Goal: Find specific page/section: Find specific page/section

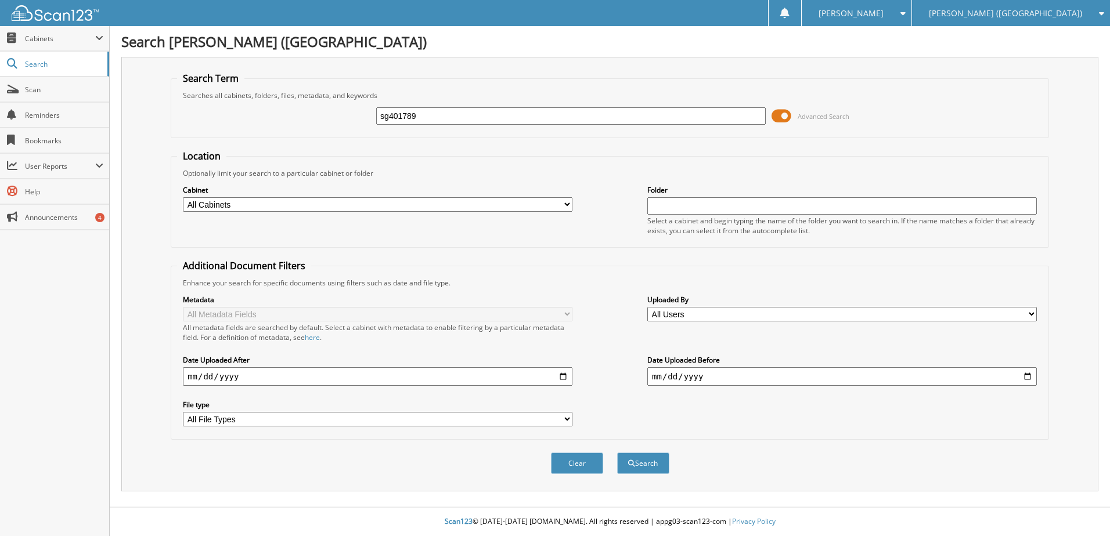
type input "sg401789"
click at [617, 453] on button "Search" at bounding box center [643, 463] width 52 height 21
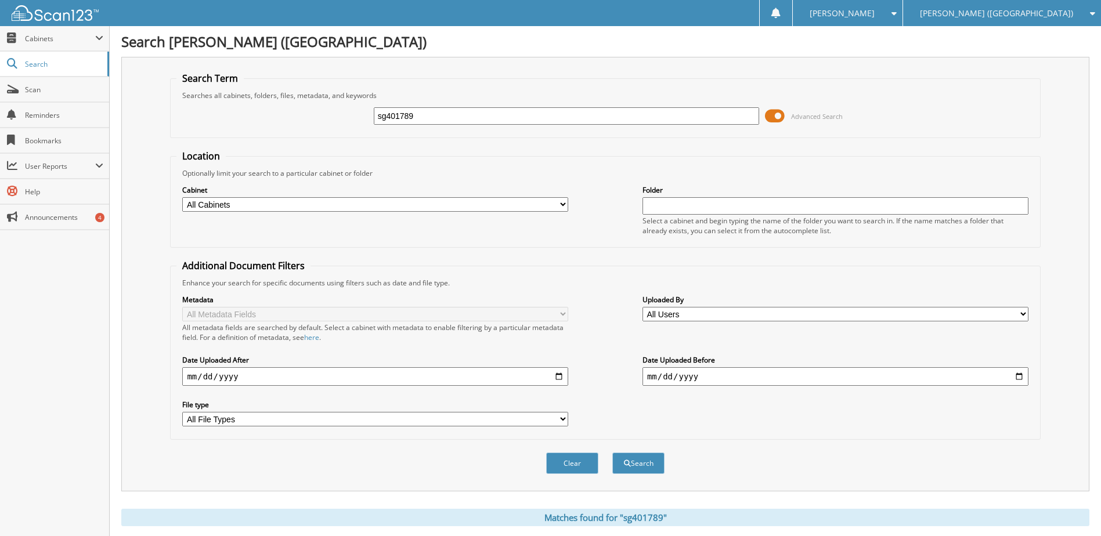
click at [400, 120] on input "sg401789" at bounding box center [567, 115] width 386 height 17
type input "pe584769"
click at [612, 453] on button "Search" at bounding box center [638, 463] width 52 height 21
click at [403, 122] on input "pe584769" at bounding box center [567, 115] width 386 height 17
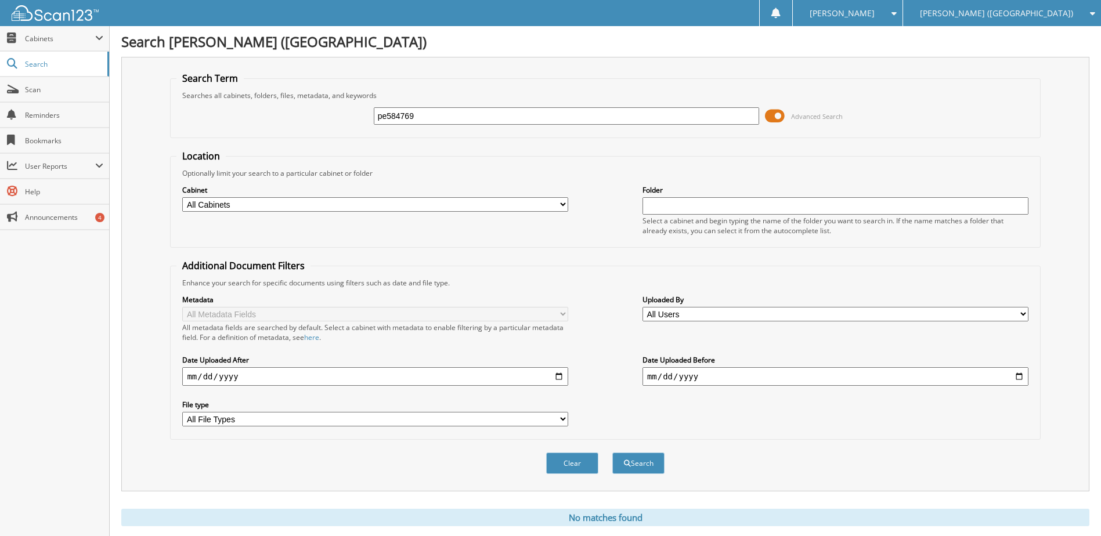
click at [403, 122] on input "pe584769" at bounding box center [567, 115] width 386 height 17
type input "s6545085"
click at [612, 453] on button "Search" at bounding box center [638, 463] width 52 height 21
click at [414, 114] on input "s6545085" at bounding box center [567, 115] width 386 height 17
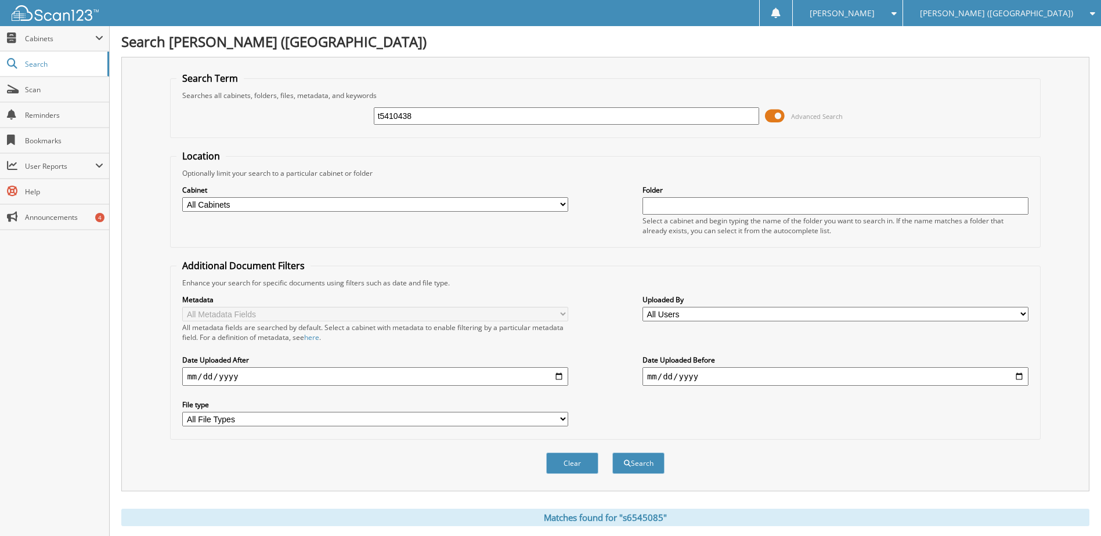
type input "t5410438"
click at [612, 453] on button "Search" at bounding box center [638, 463] width 52 height 21
click at [399, 123] on input "t5410438" at bounding box center [567, 115] width 386 height 17
type input "s7255507"
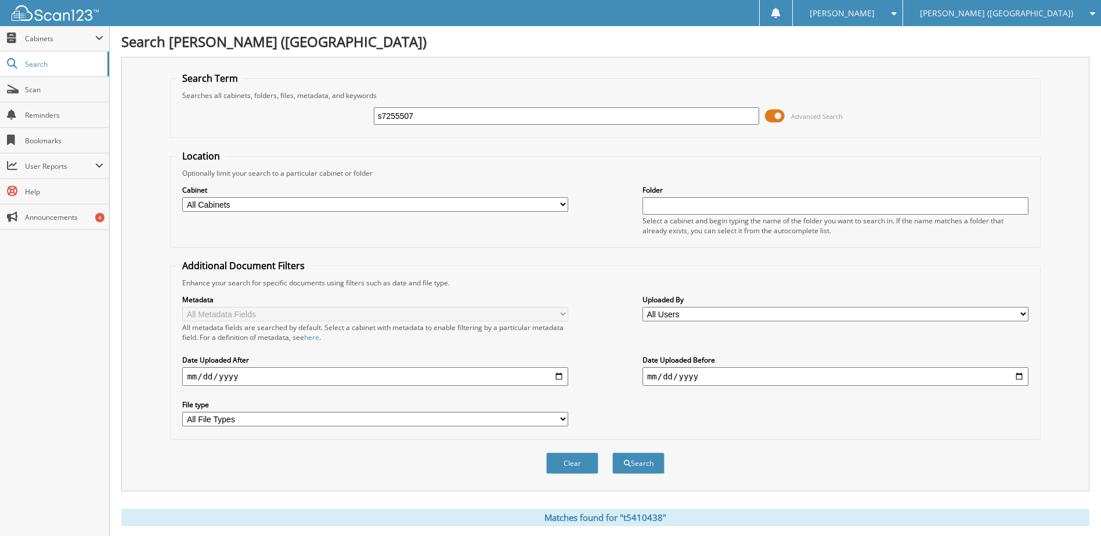
click at [612, 453] on button "Search" at bounding box center [638, 463] width 52 height 21
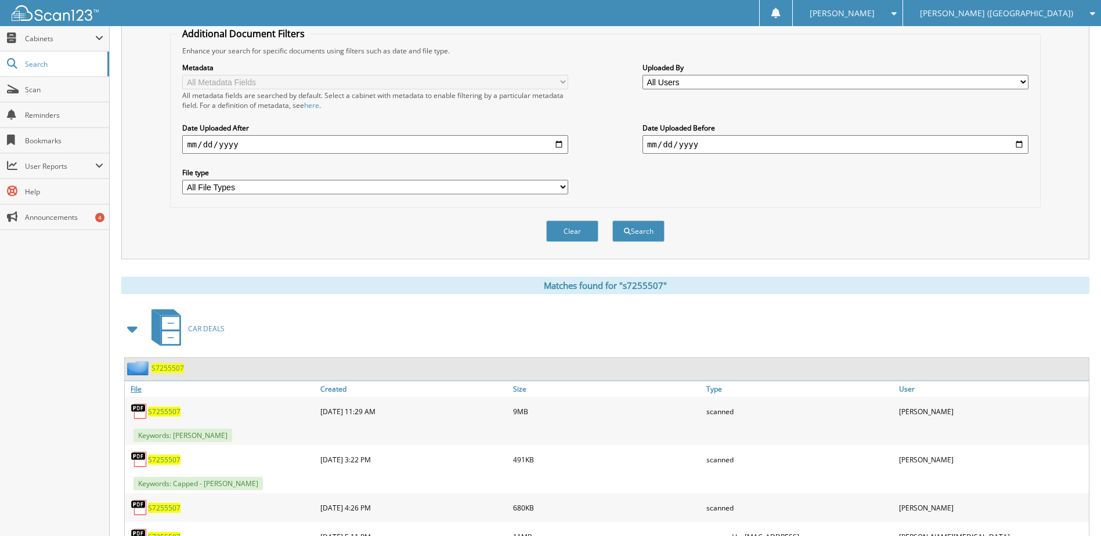
scroll to position [290, 0]
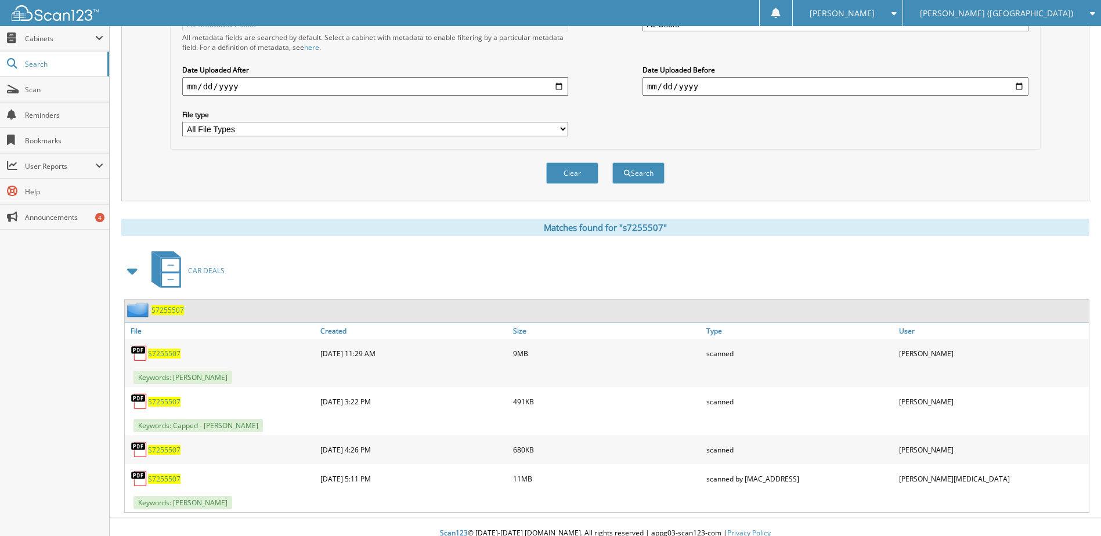
click at [165, 351] on span "S7255507" at bounding box center [164, 354] width 32 height 10
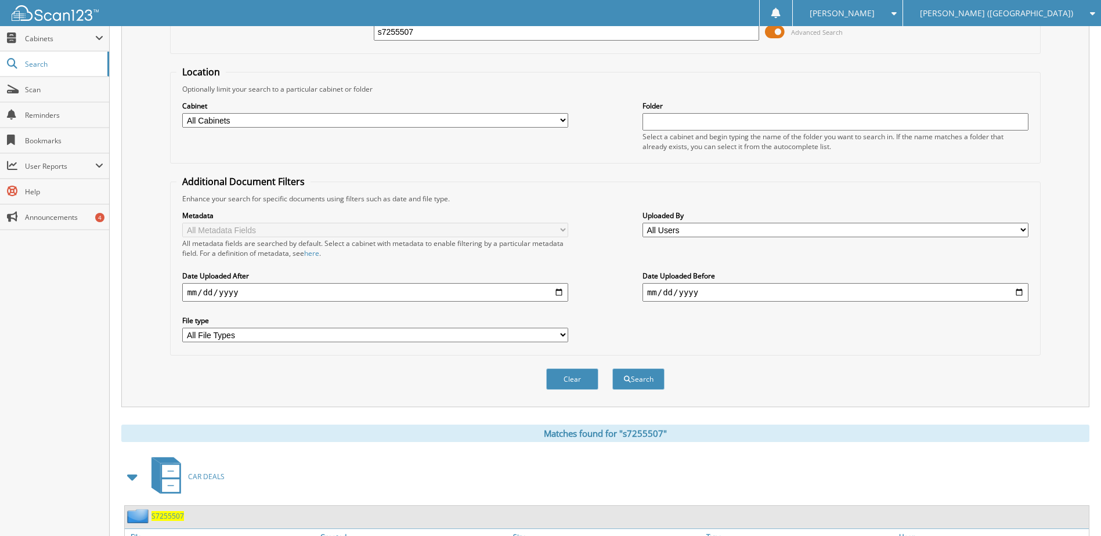
scroll to position [58, 0]
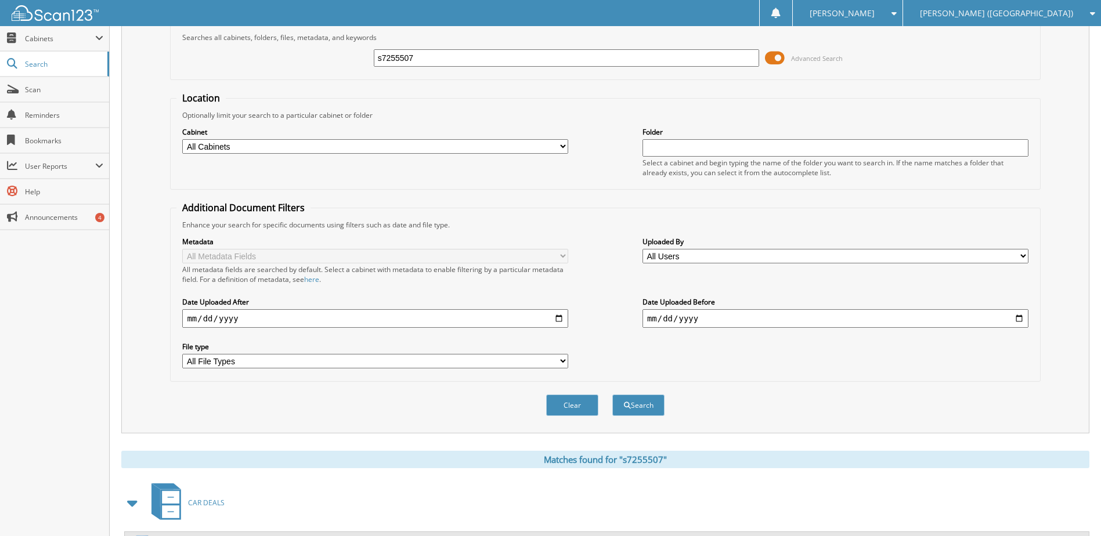
click at [395, 58] on input "s7255507" at bounding box center [567, 57] width 386 height 17
type input "sg645113"
click at [612, 395] on button "Search" at bounding box center [638, 405] width 52 height 21
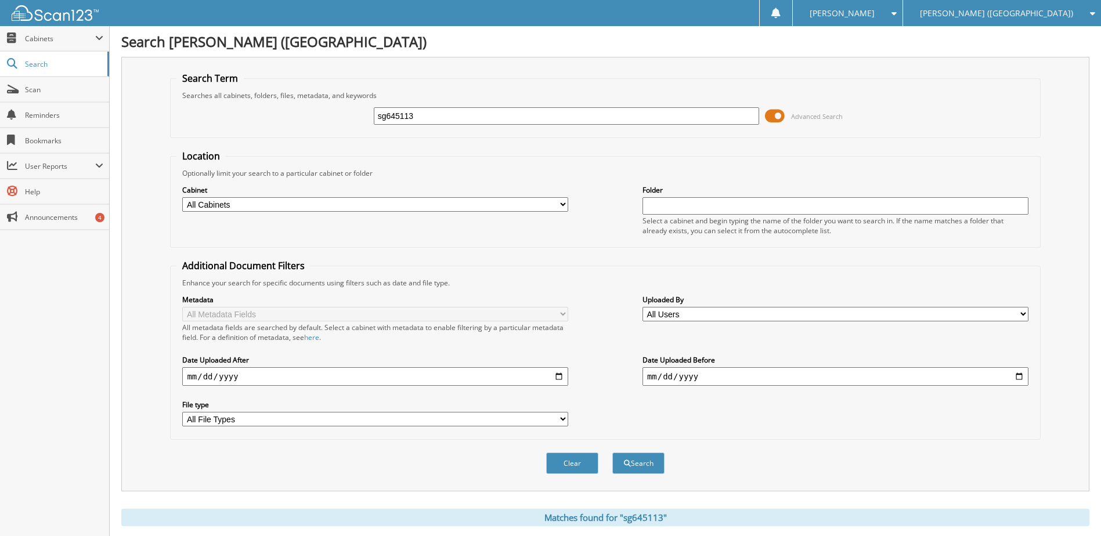
click at [396, 118] on input "sg645113" at bounding box center [567, 115] width 386 height 17
type input "sg405137"
click at [612, 453] on button "Search" at bounding box center [638, 463] width 52 height 21
click at [390, 123] on input "sg405137" at bounding box center [567, 115] width 386 height 17
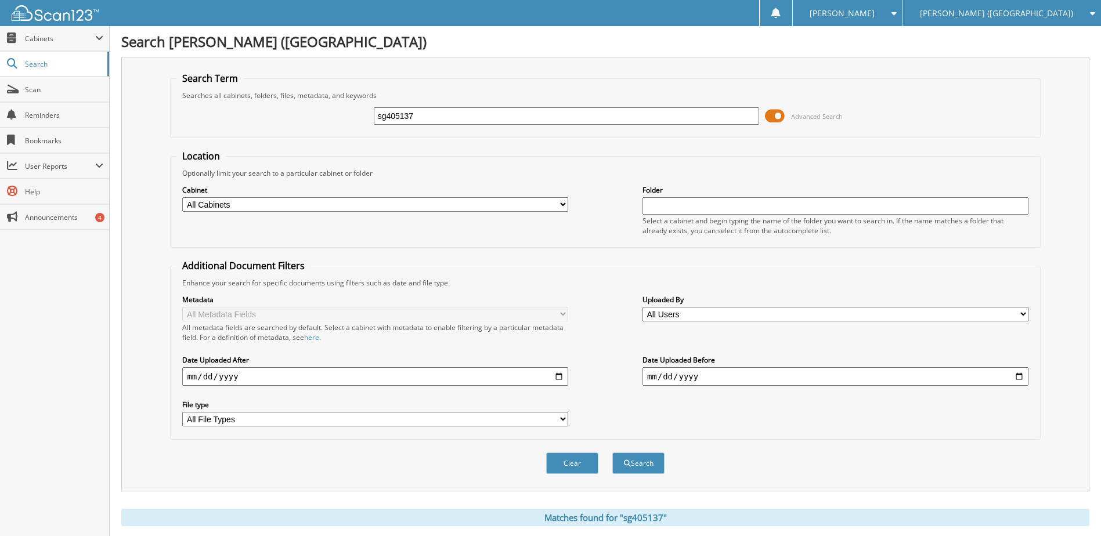
click at [390, 123] on input "sg405137" at bounding box center [567, 115] width 386 height 17
type input "sg402032"
click at [612, 453] on button "Search" at bounding box center [638, 463] width 52 height 21
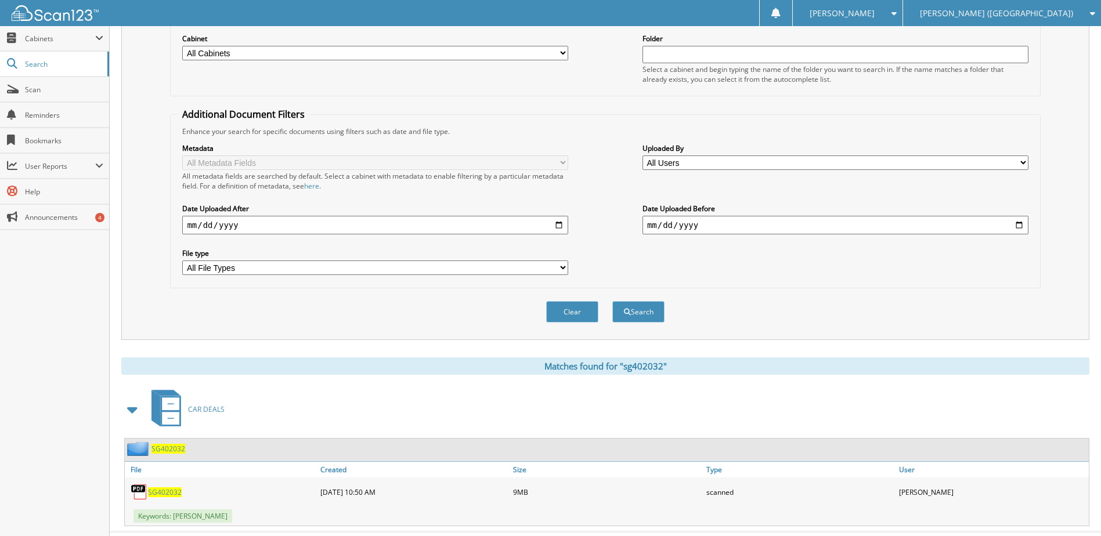
scroll to position [174, 0]
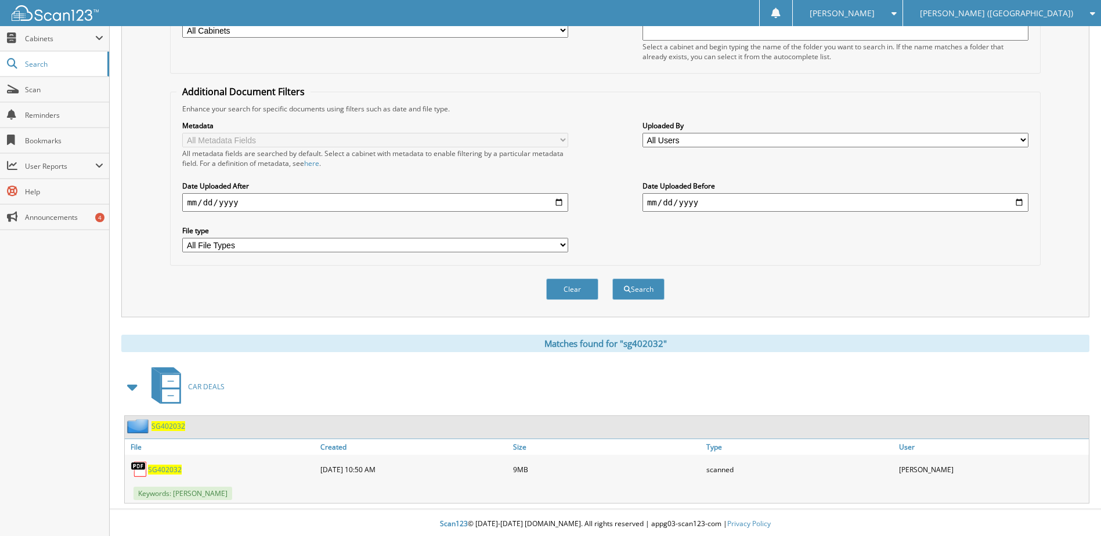
click at [171, 469] on span "SG402032" at bounding box center [165, 470] width 34 height 10
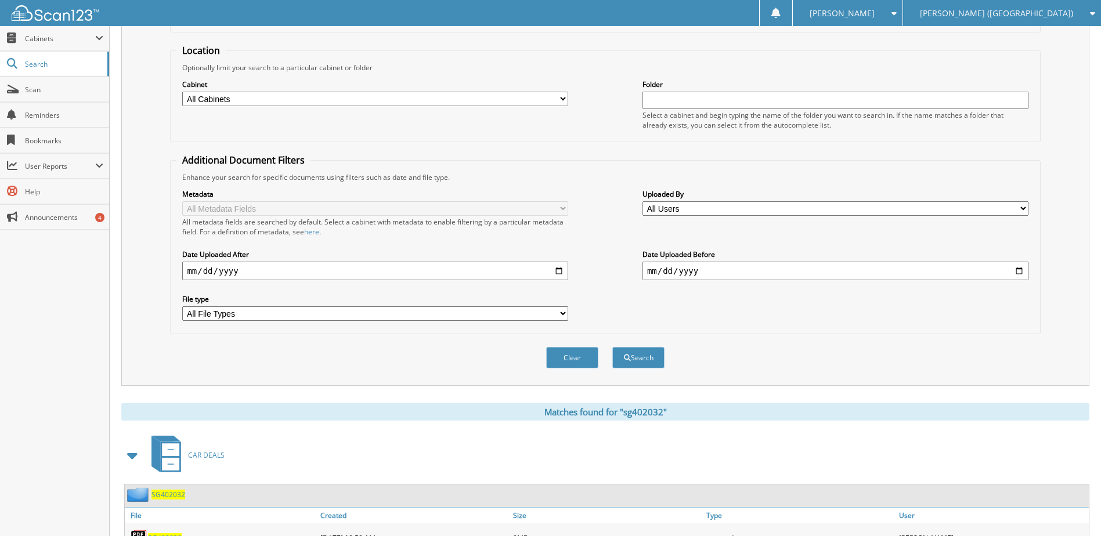
scroll to position [0, 0]
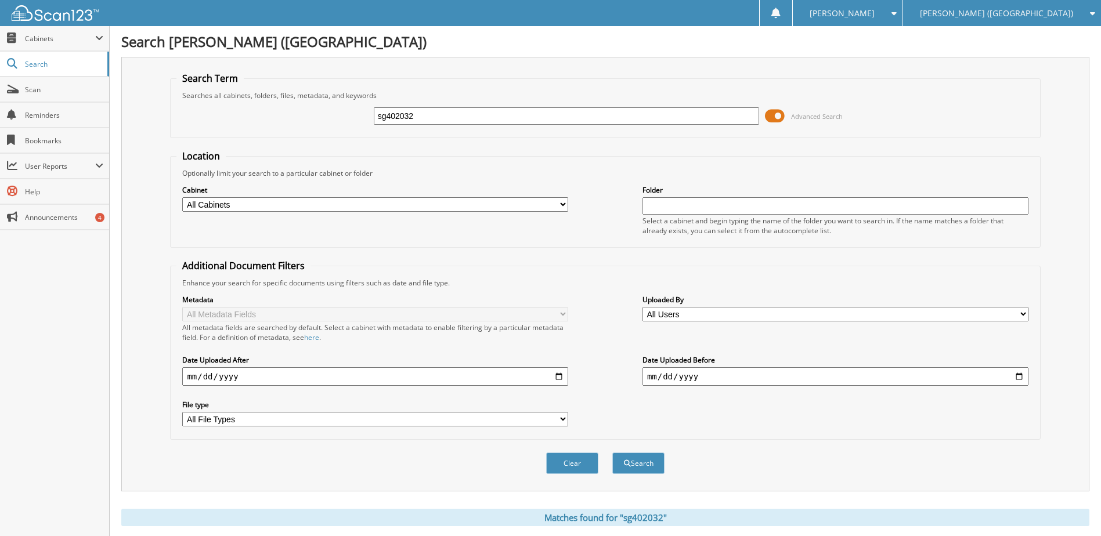
click at [403, 120] on input "sg402032" at bounding box center [567, 115] width 386 height 17
type input "t7863342"
click at [612, 453] on button "Search" at bounding box center [638, 463] width 52 height 21
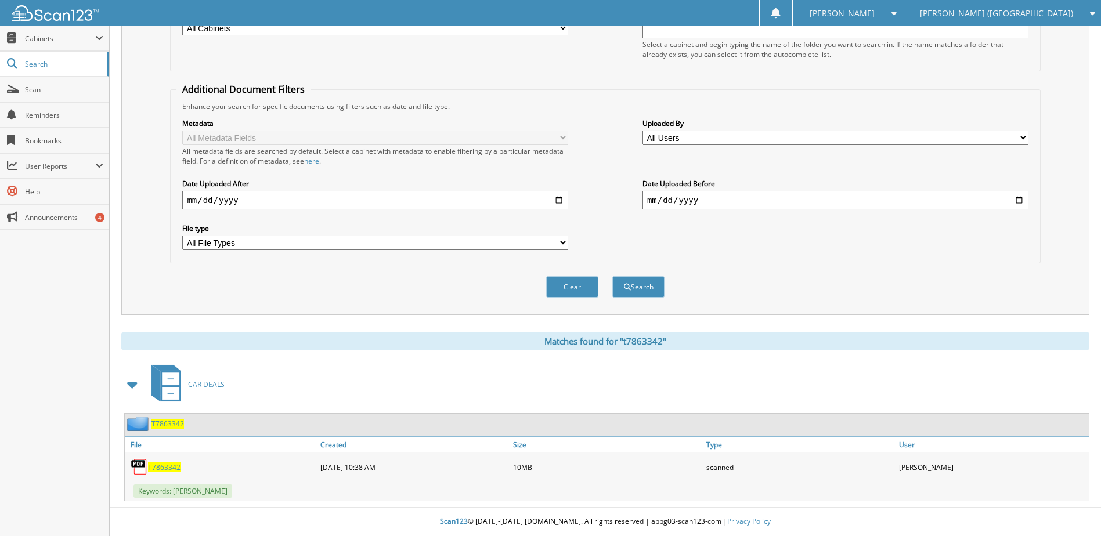
click at [168, 464] on span "T7863342" at bounding box center [164, 468] width 32 height 10
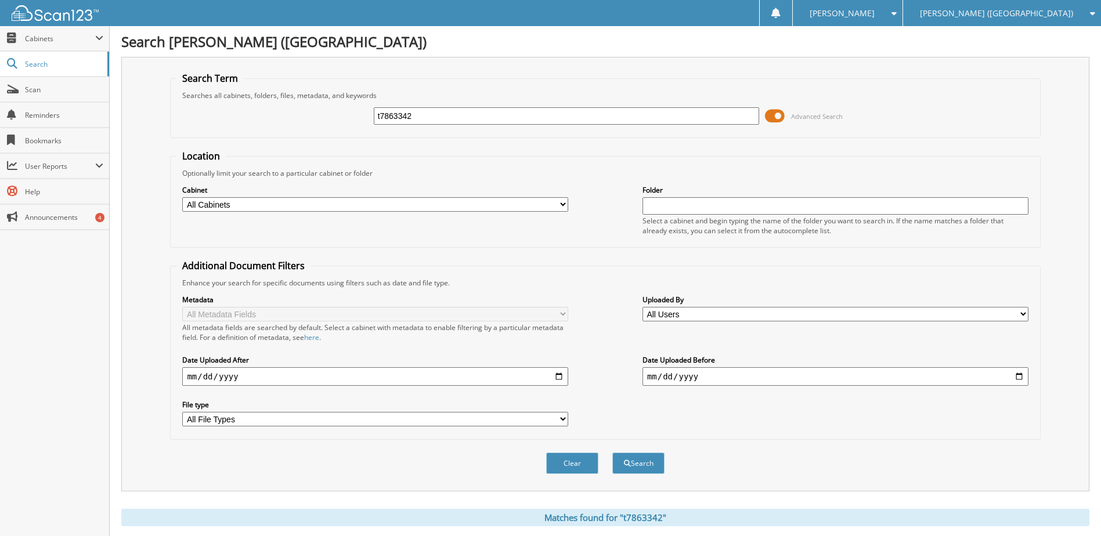
click at [397, 116] on input "t7863342" at bounding box center [567, 115] width 386 height 17
type input "n5037523"
click at [612, 453] on button "Search" at bounding box center [638, 463] width 52 height 21
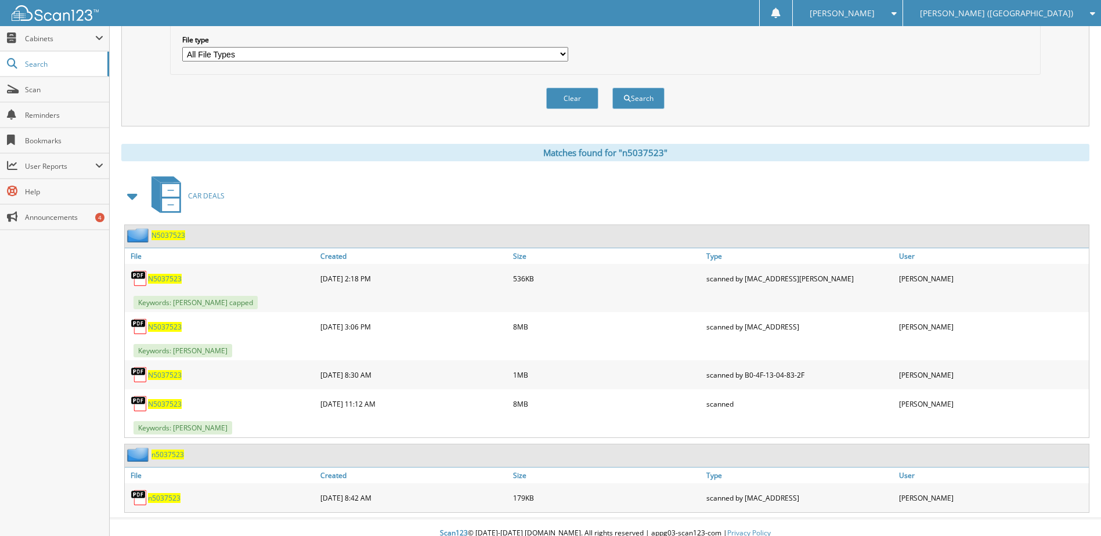
scroll to position [377, 0]
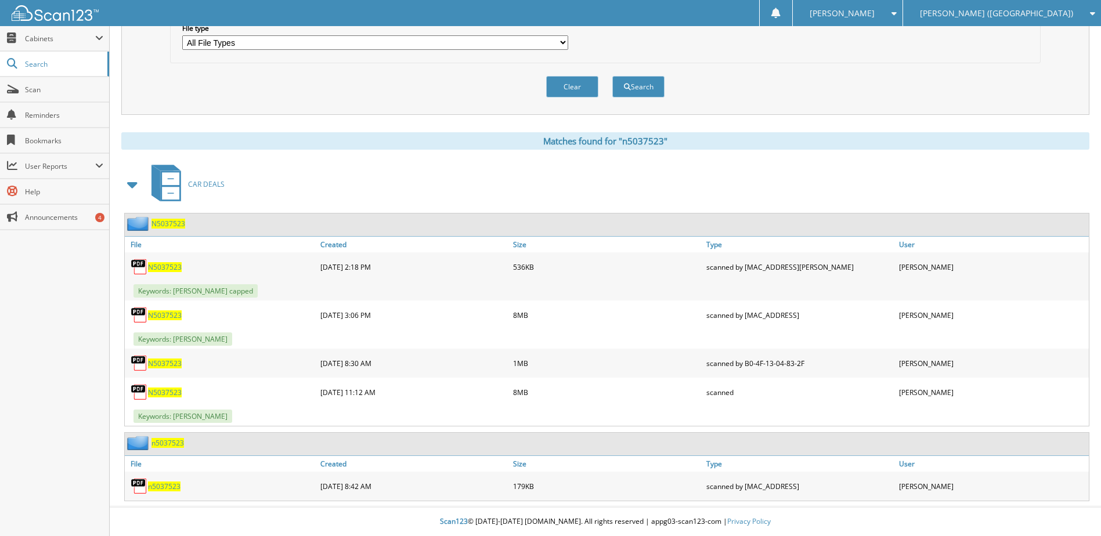
click at [172, 392] on span "N5037523" at bounding box center [165, 393] width 34 height 10
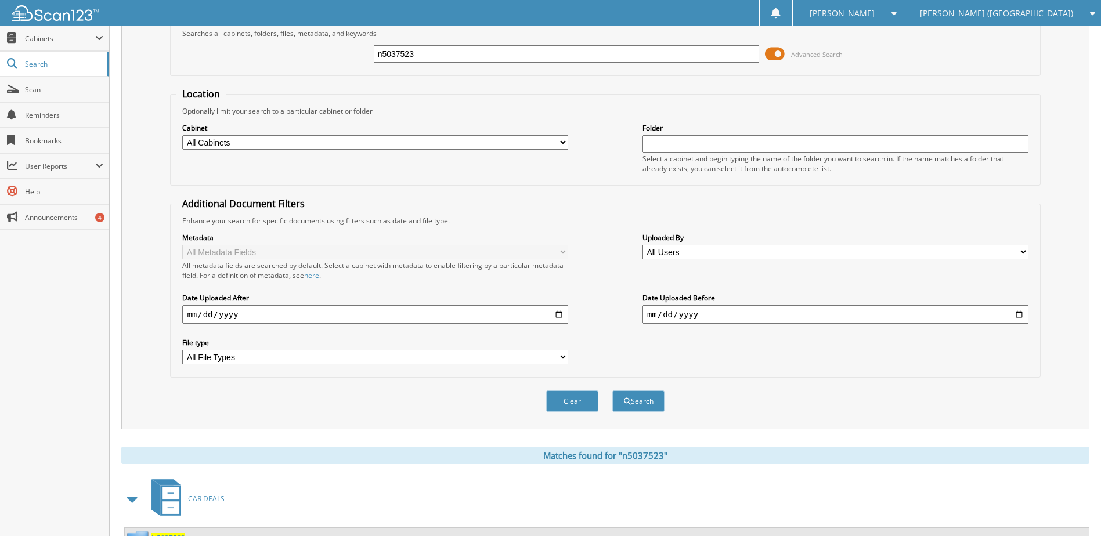
scroll to position [58, 0]
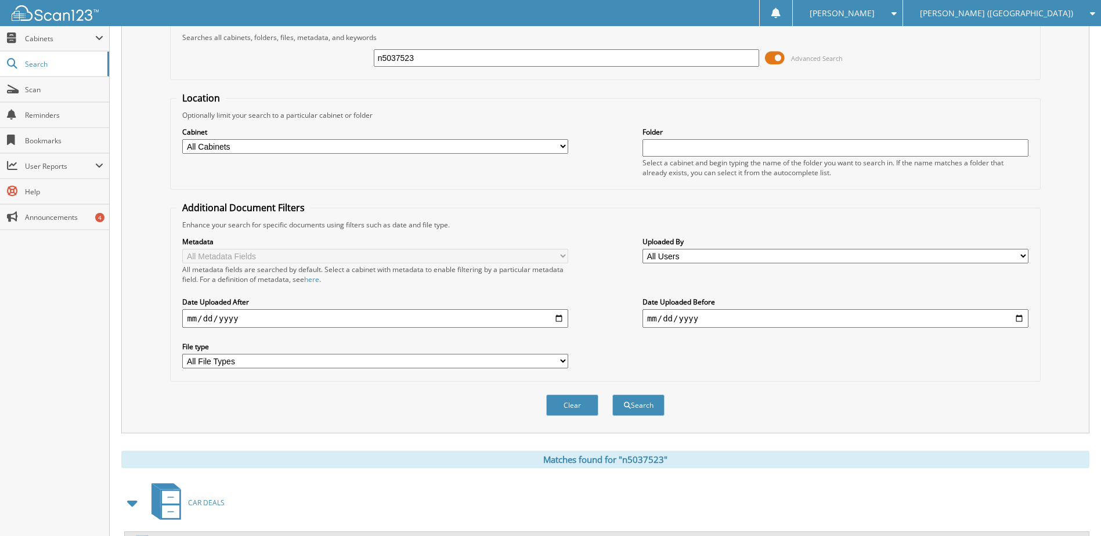
click at [409, 66] on input "n5037523" at bounding box center [567, 57] width 386 height 17
click at [409, 65] on input "n5037523" at bounding box center [567, 57] width 386 height 17
type input "t7849122"
click at [612, 395] on button "Search" at bounding box center [638, 405] width 52 height 21
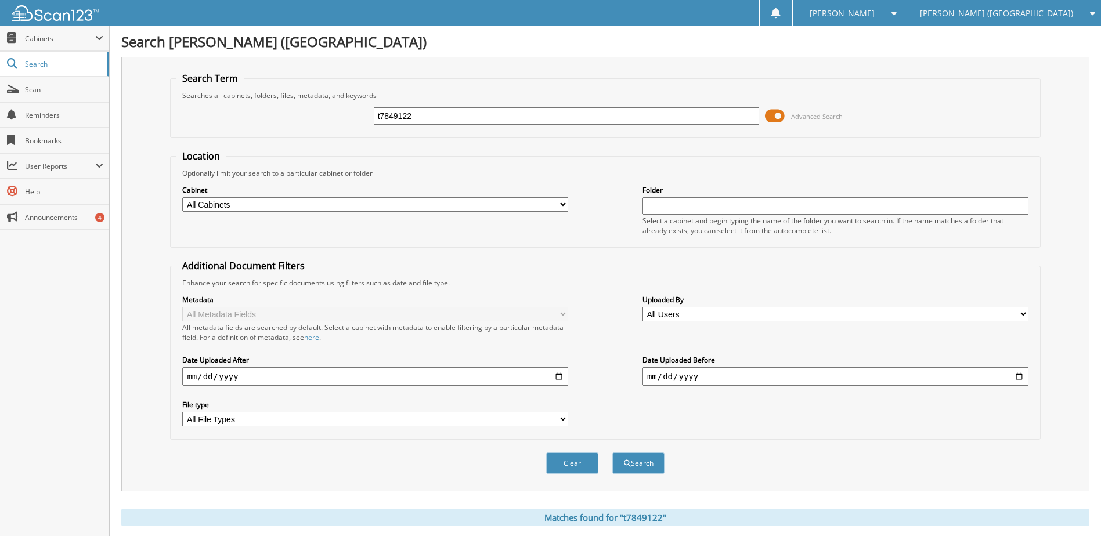
click at [406, 119] on input "t7849122" at bounding box center [567, 115] width 386 height 17
type input "t5410438"
click at [612, 453] on button "Search" at bounding box center [638, 463] width 52 height 21
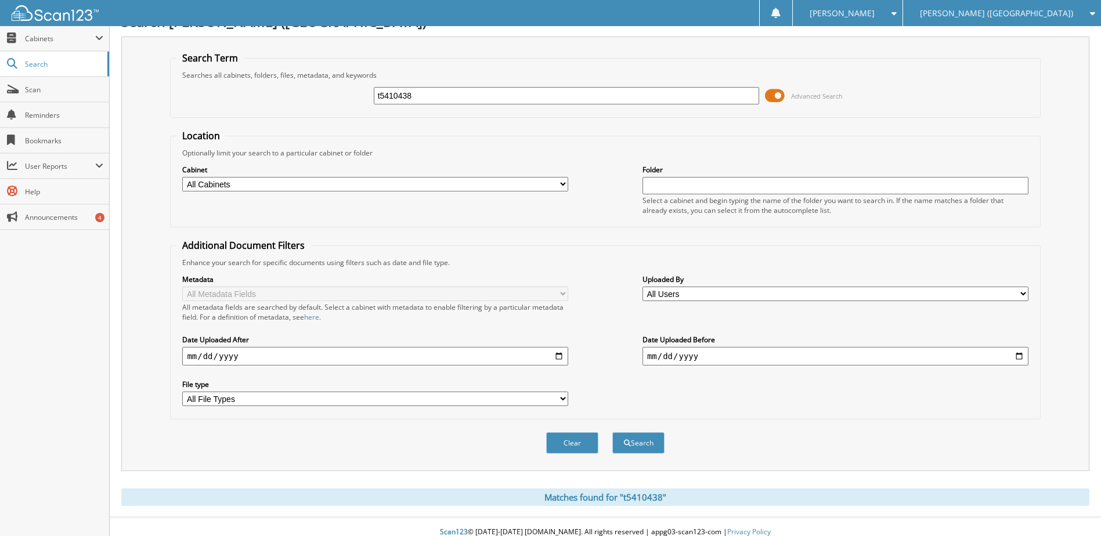
scroll to position [31, 0]
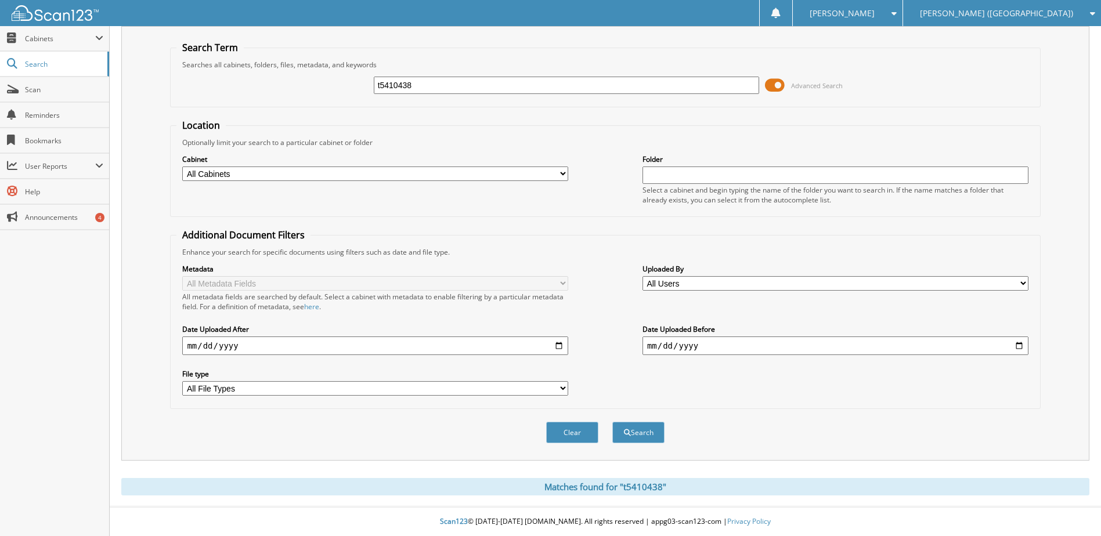
click at [404, 86] on input "t5410438" at bounding box center [567, 85] width 386 height 17
type input "tg351185"
click at [612, 422] on button "Search" at bounding box center [638, 432] width 52 height 21
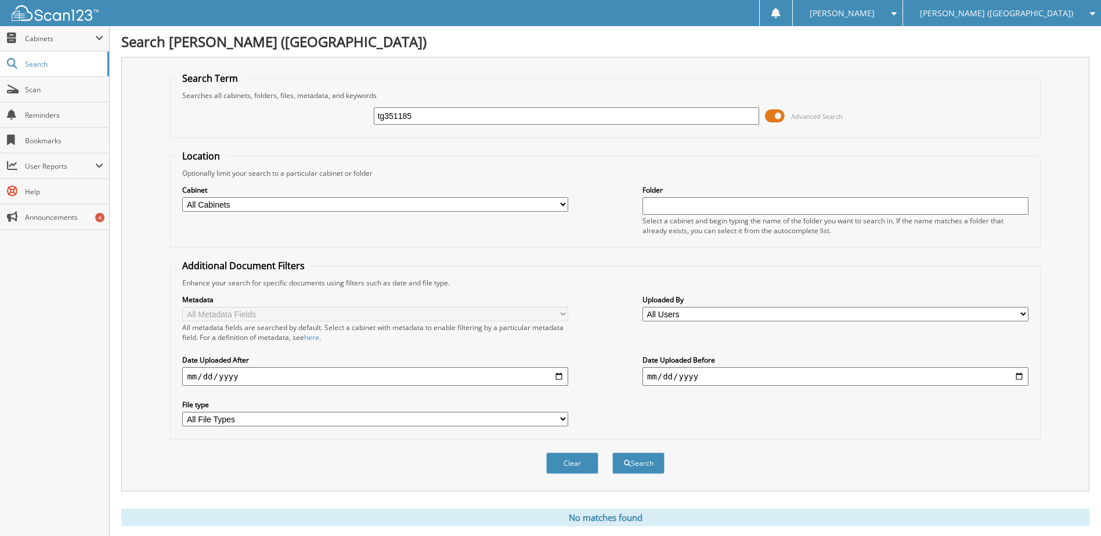
click at [398, 115] on input "tg351185" at bounding box center [567, 115] width 386 height 17
type input "tg3531950"
click at [612, 453] on button "Search" at bounding box center [638, 463] width 52 height 21
click at [397, 117] on input "tg3531950" at bounding box center [567, 115] width 386 height 17
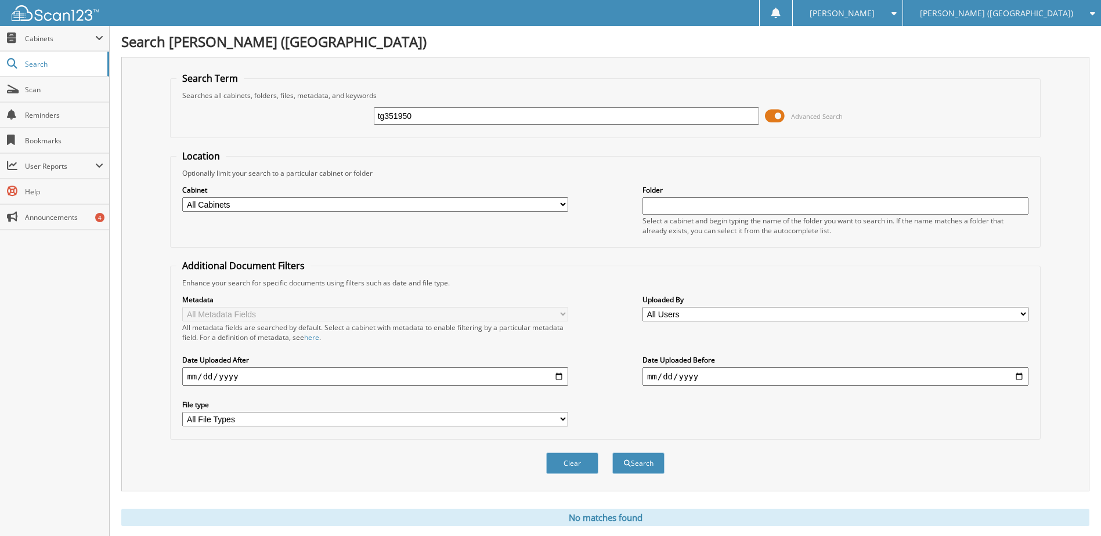
type input "tg351950"
click at [612, 453] on button "Search" at bounding box center [638, 463] width 52 height 21
click at [399, 117] on input "tg351950" at bounding box center [567, 115] width 386 height 17
type input "s7960780"
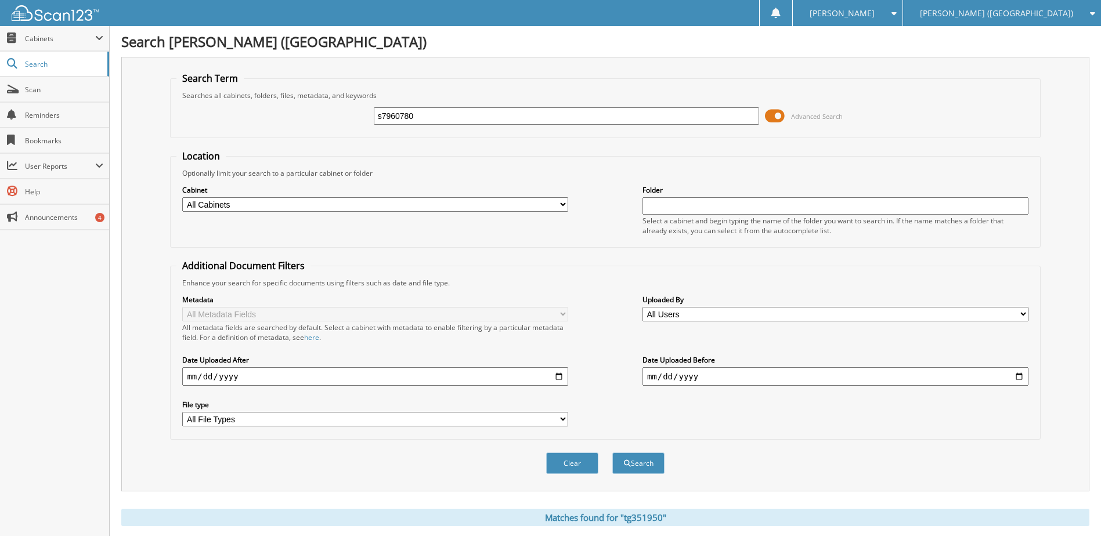
click at [612, 453] on button "Search" at bounding box center [638, 463] width 52 height 21
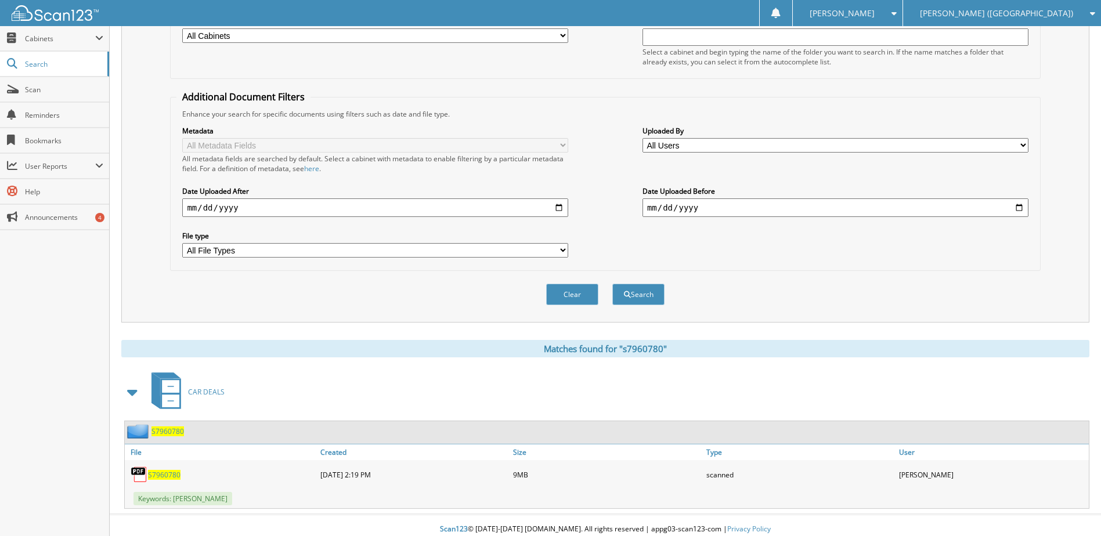
scroll to position [174, 0]
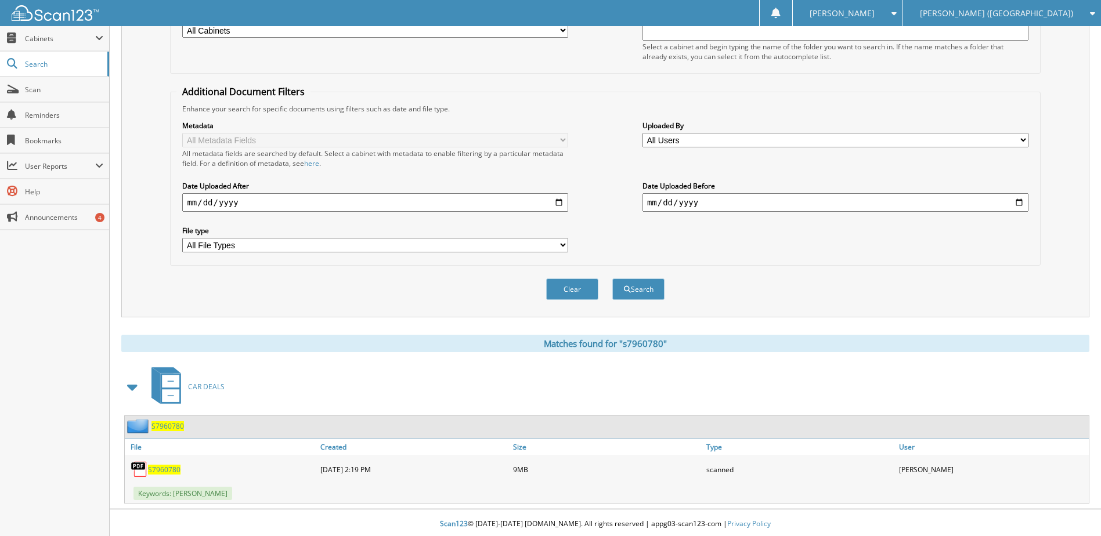
click at [158, 467] on span "S7960780" at bounding box center [164, 470] width 32 height 10
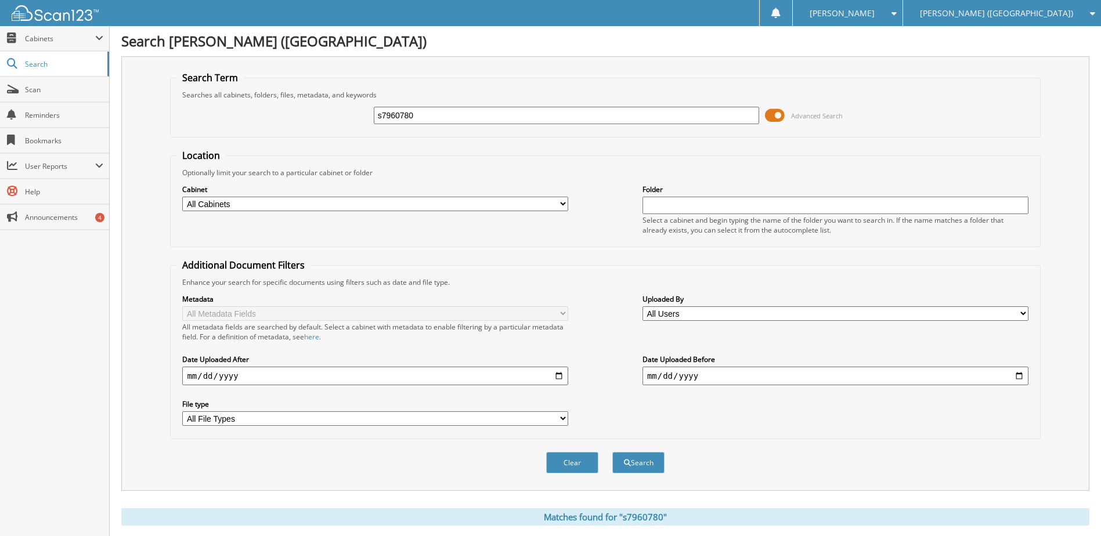
scroll to position [0, 0]
click at [43, 92] on span "Scan" at bounding box center [64, 90] width 78 height 10
